Goal: Information Seeking & Learning: Learn about a topic

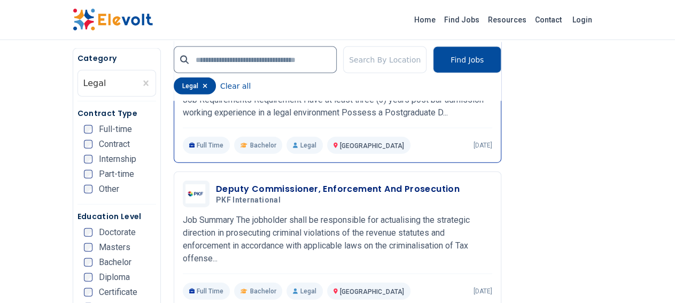
scroll to position [1223, 0]
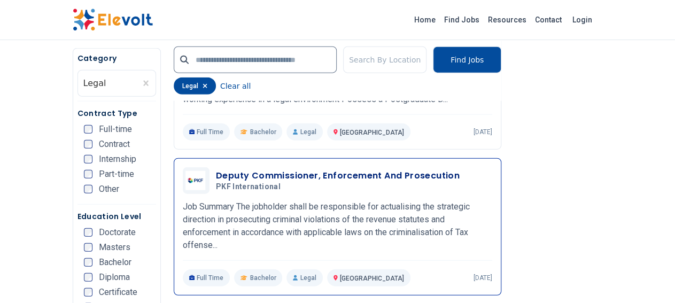
click at [238, 169] on h3 "Deputy Commissioner, Enforcement And Prosecution" at bounding box center [338, 175] width 244 height 13
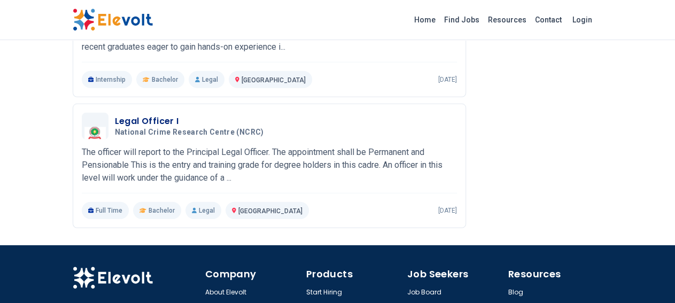
scroll to position [1556, 0]
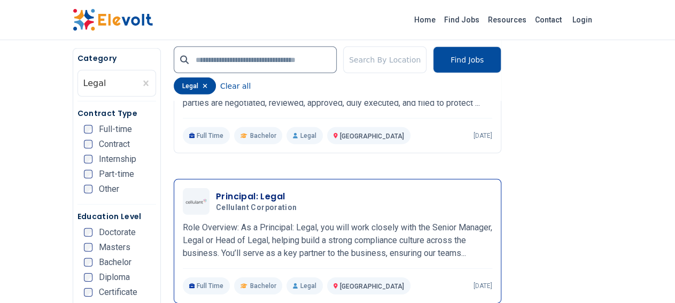
scroll to position [1501, 0]
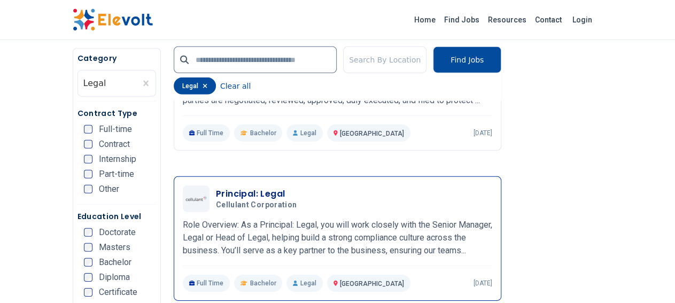
click at [216, 188] on h3 "Principal: Legal" at bounding box center [258, 194] width 85 height 13
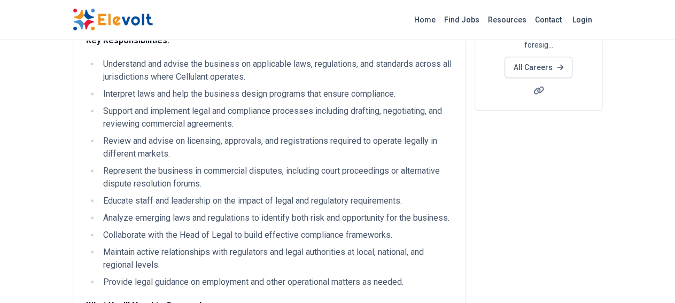
scroll to position [222, 0]
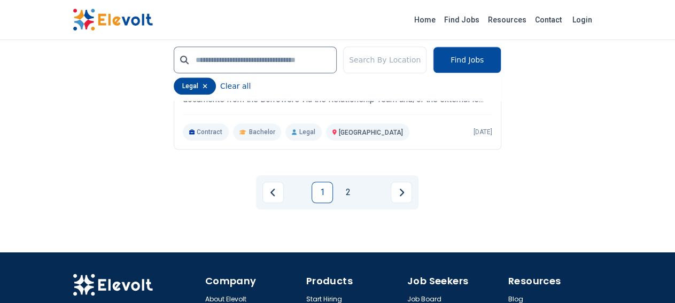
scroll to position [2057, 0]
